Goal: Find specific page/section: Find specific page/section

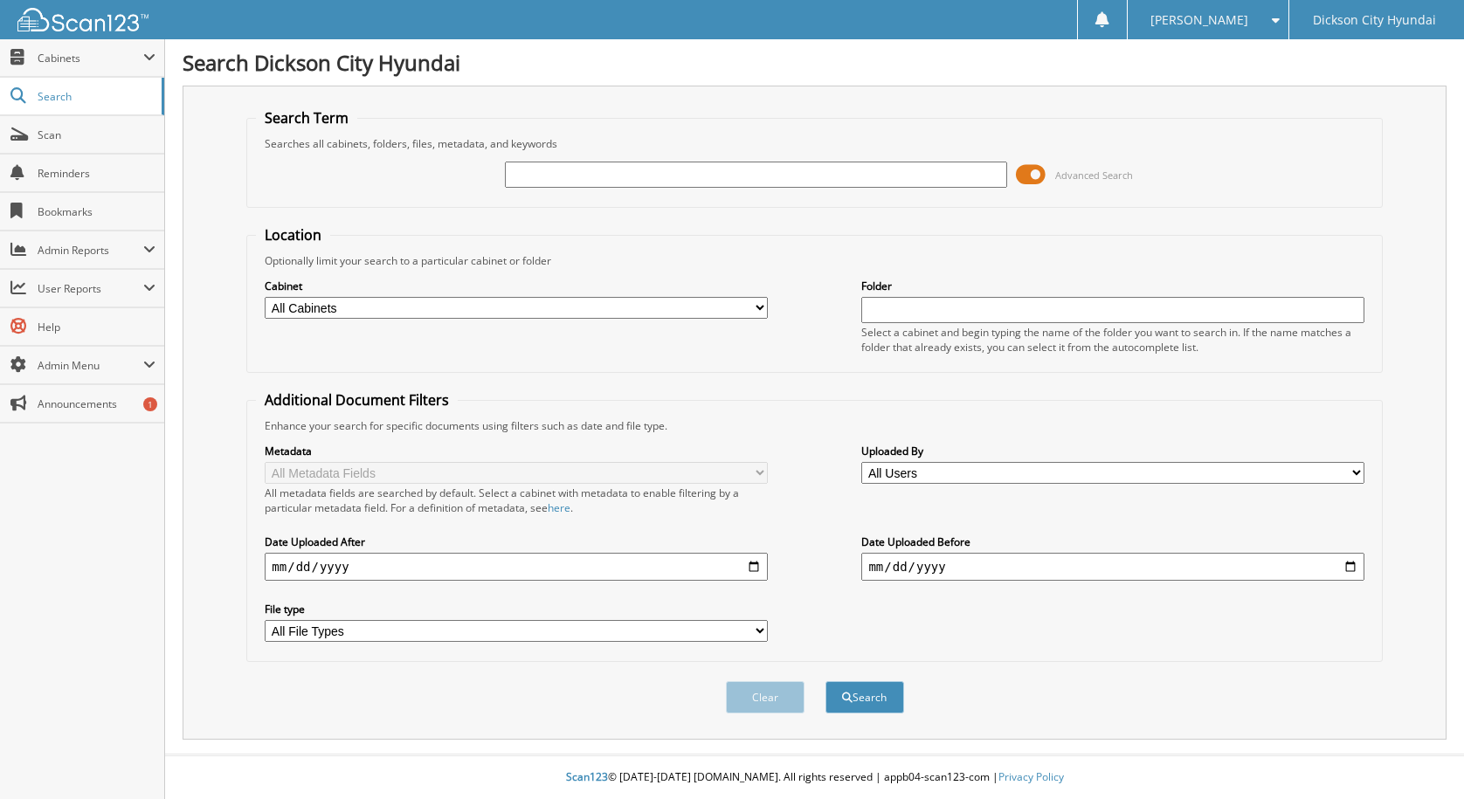
click at [597, 169] on input "text" at bounding box center [756, 175] width 502 height 26
type input "617726"
click at [825, 681] on button "Search" at bounding box center [864, 697] width 79 height 32
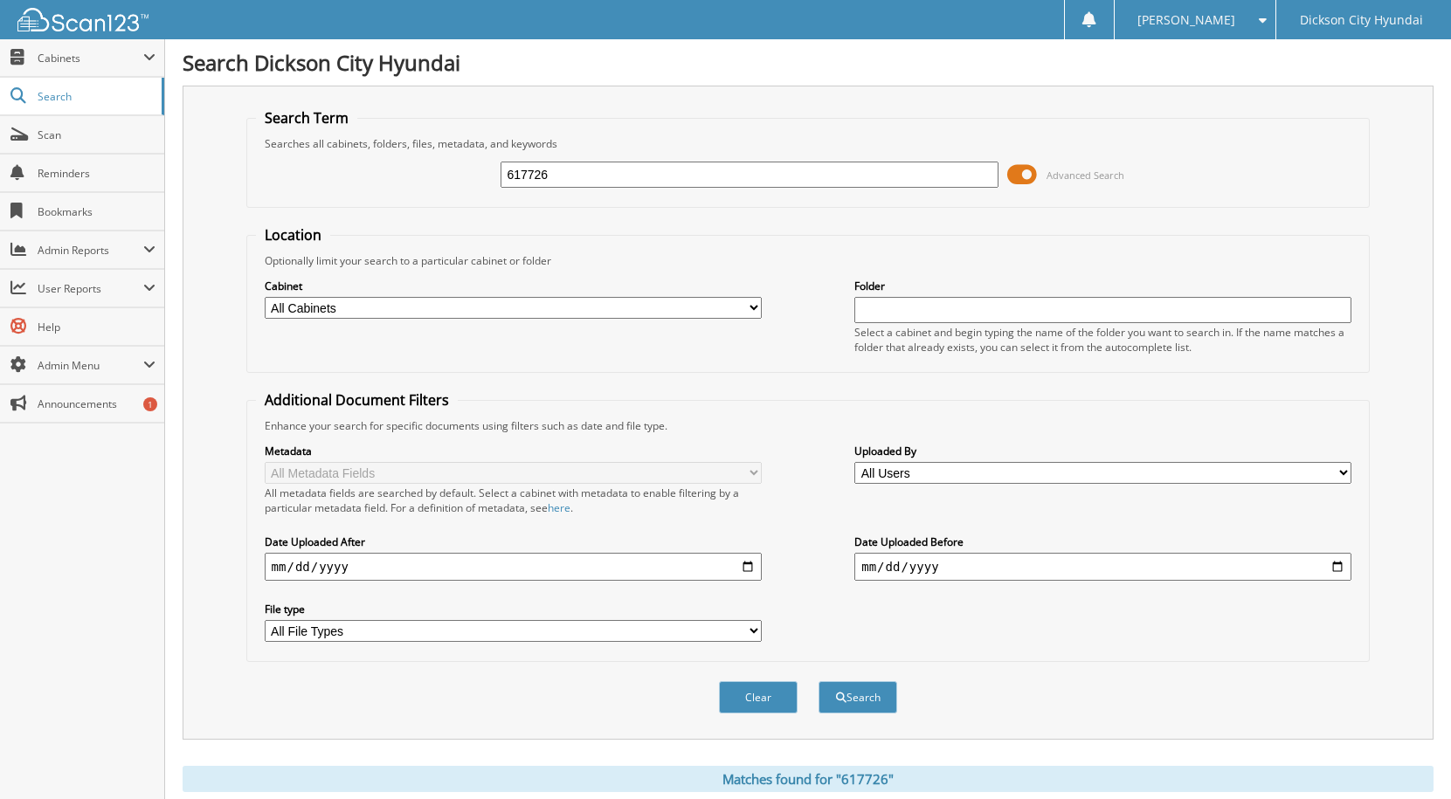
scroll to position [274, 0]
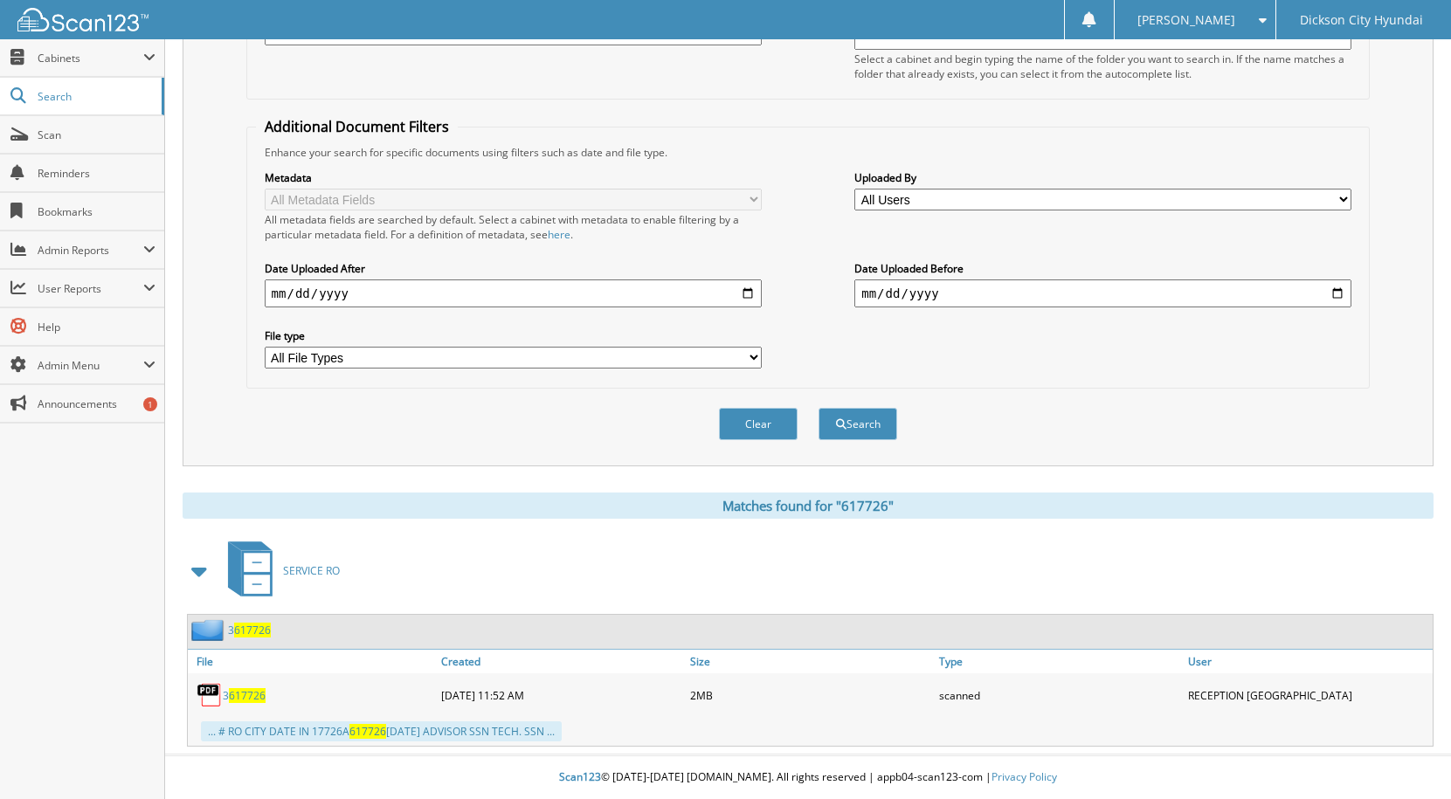
click at [246, 694] on span "617726" at bounding box center [247, 695] width 37 height 15
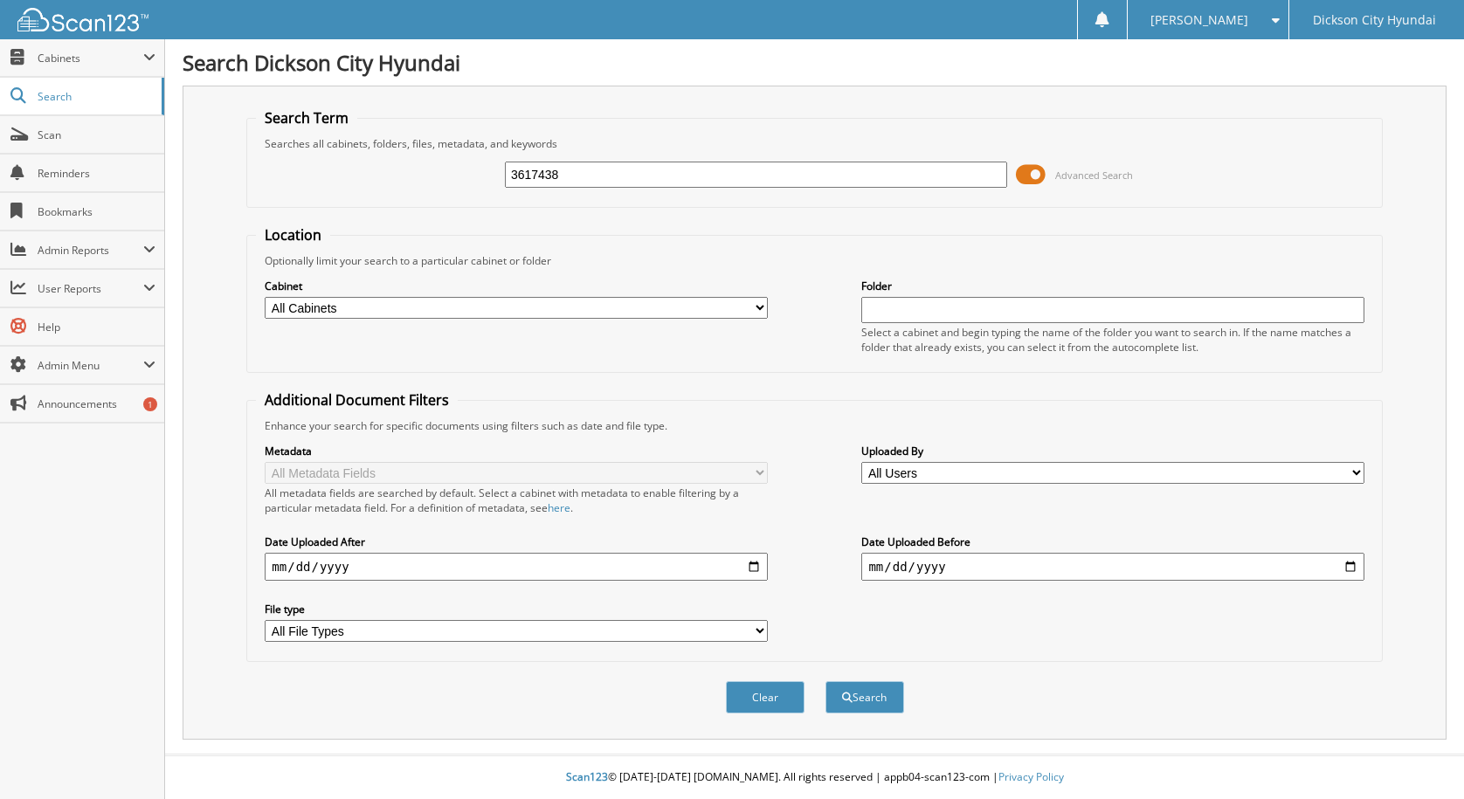
type input "3617438"
click at [825, 681] on button "Search" at bounding box center [864, 697] width 79 height 32
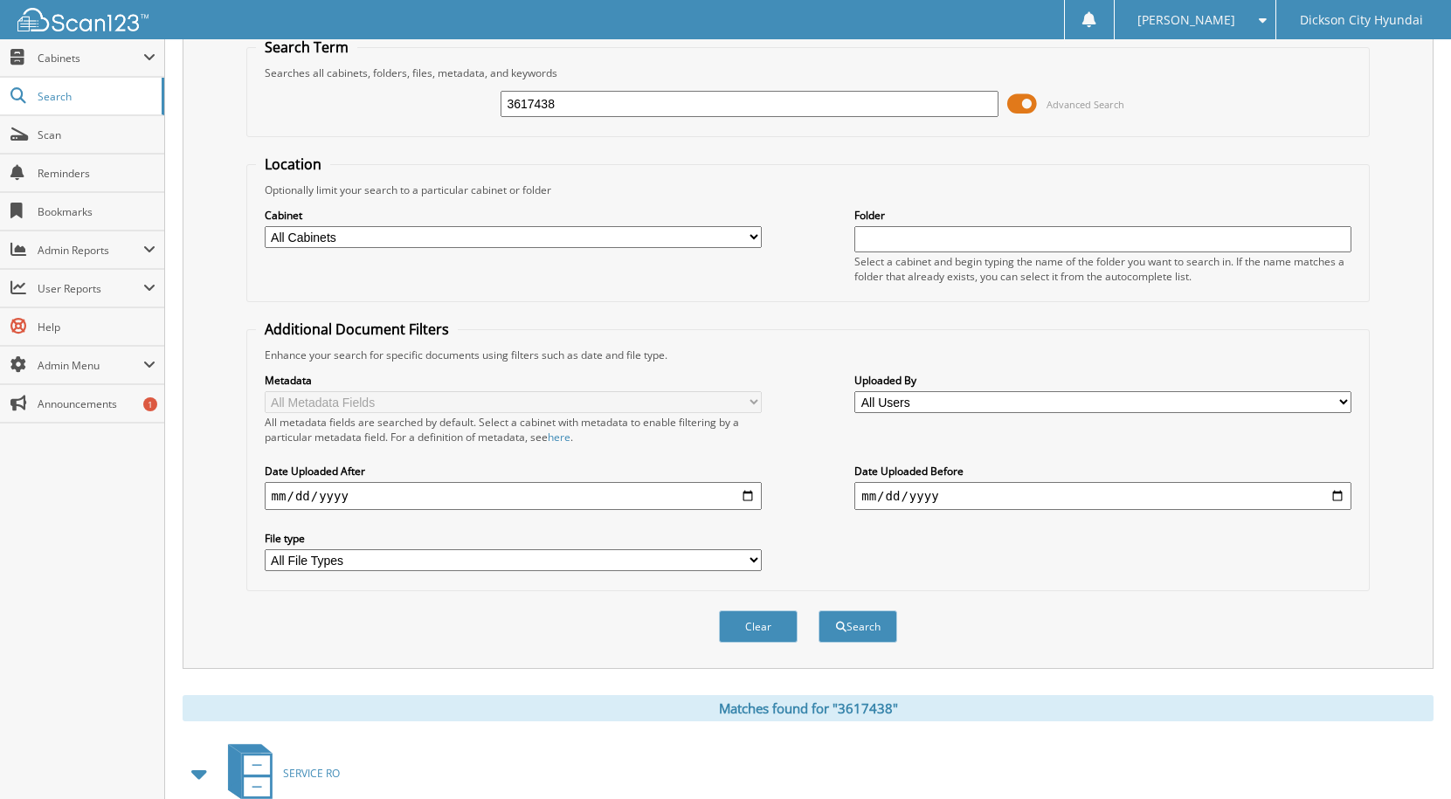
scroll to position [245, 0]
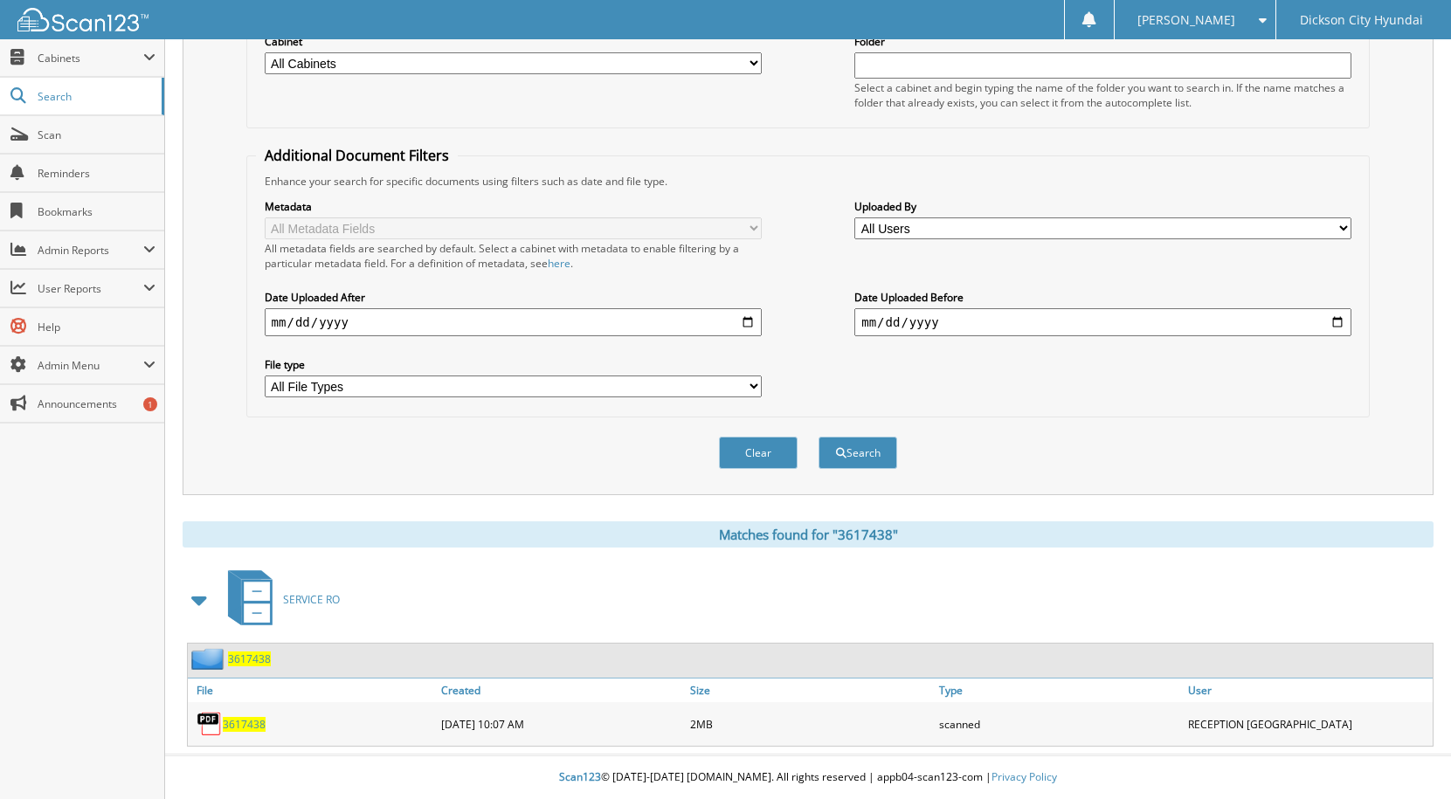
click at [237, 724] on span "3617438" at bounding box center [244, 724] width 43 height 15
